Goal: Task Accomplishment & Management: Manage account settings

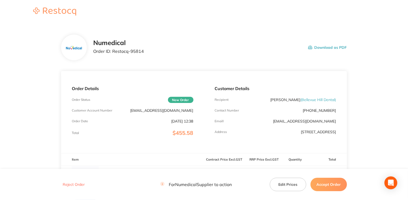
click at [327, 186] on button "Accept Order" at bounding box center [329, 184] width 36 height 13
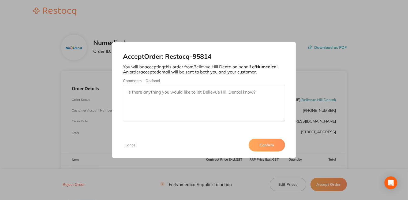
click at [271, 146] on button "Confirm" at bounding box center [267, 145] width 36 height 13
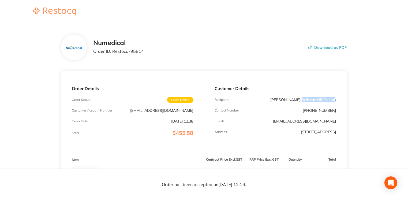
drag, startPoint x: 301, startPoint y: 100, endPoint x: 335, endPoint y: 99, distance: 33.5
click at [335, 99] on span "( Bellevue Hill Dental )" at bounding box center [319, 99] width 36 height 5
drag, startPoint x: 335, startPoint y: 99, endPoint x: 329, endPoint y: 99, distance: 5.6
copy span "Bellevue Hill Dental"
drag, startPoint x: 113, startPoint y: 52, endPoint x: 148, endPoint y: 52, distance: 35.6
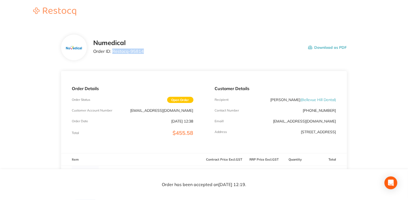
click at [148, 52] on div "Numedical Order ID: Restocq- 95814 Download as PDF" at bounding box center [219, 47] width 253 height 17
drag, startPoint x: 148, startPoint y: 52, endPoint x: 135, endPoint y: 52, distance: 12.9
copy p "Restocq- 95814"
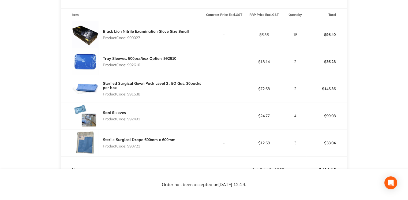
scroll to position [153, 0]
